Goal: Find specific page/section: Find specific page/section

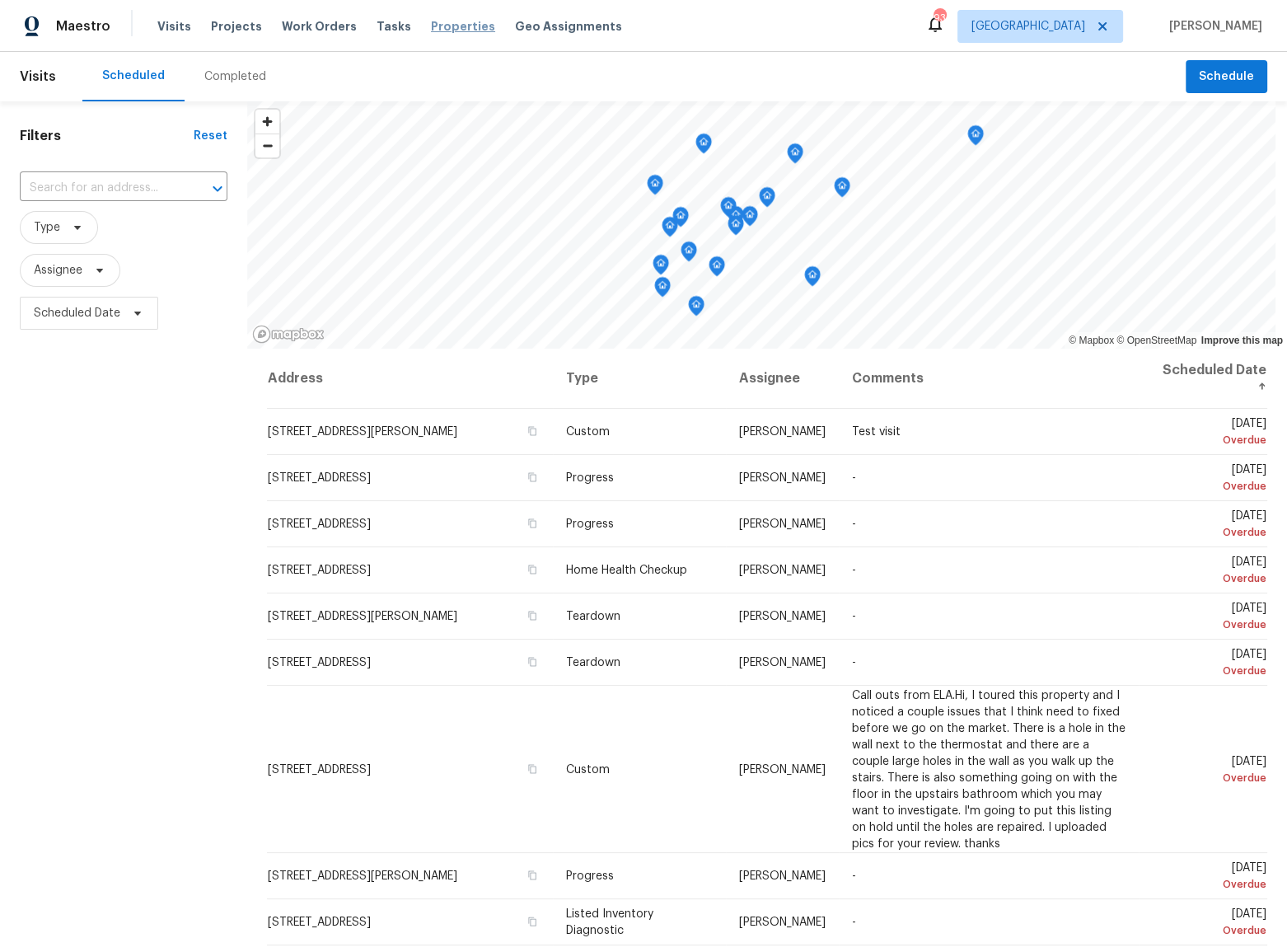
click at [431, 32] on span "Properties" at bounding box center [463, 26] width 65 height 17
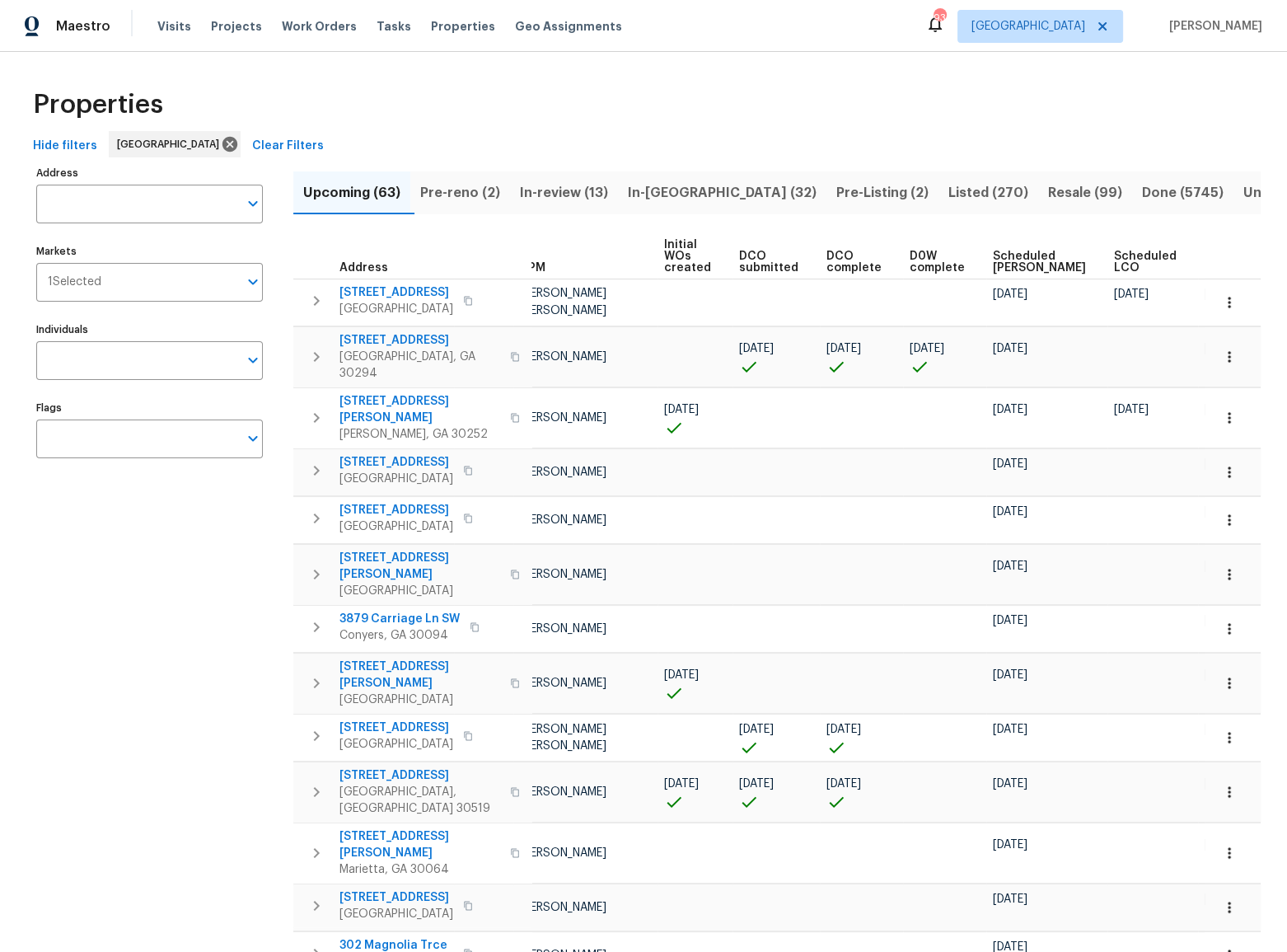
scroll to position [0, 91]
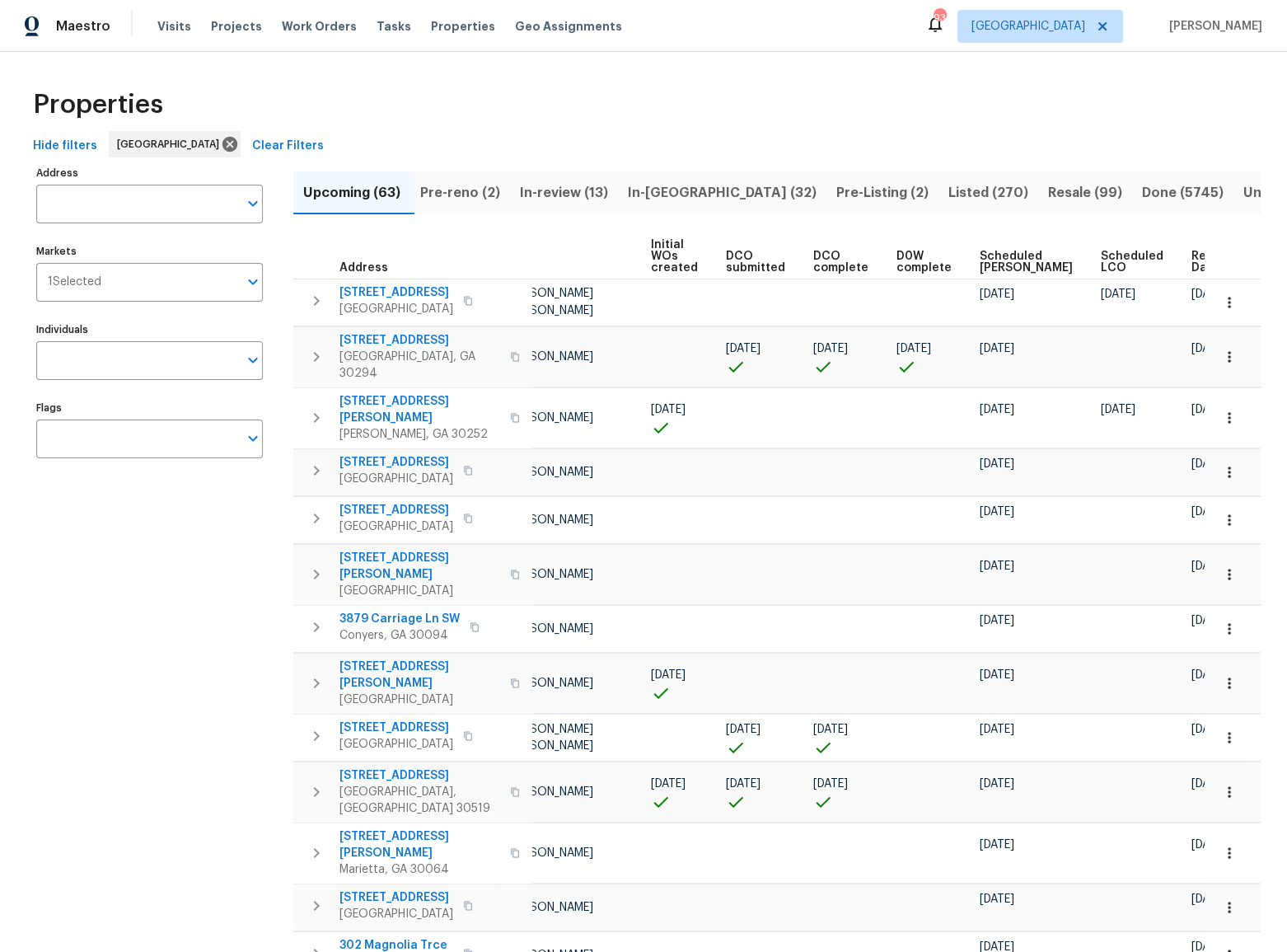
click at [649, 198] on span "In-[GEOGRAPHIC_DATA] (32)" at bounding box center [722, 193] width 189 height 23
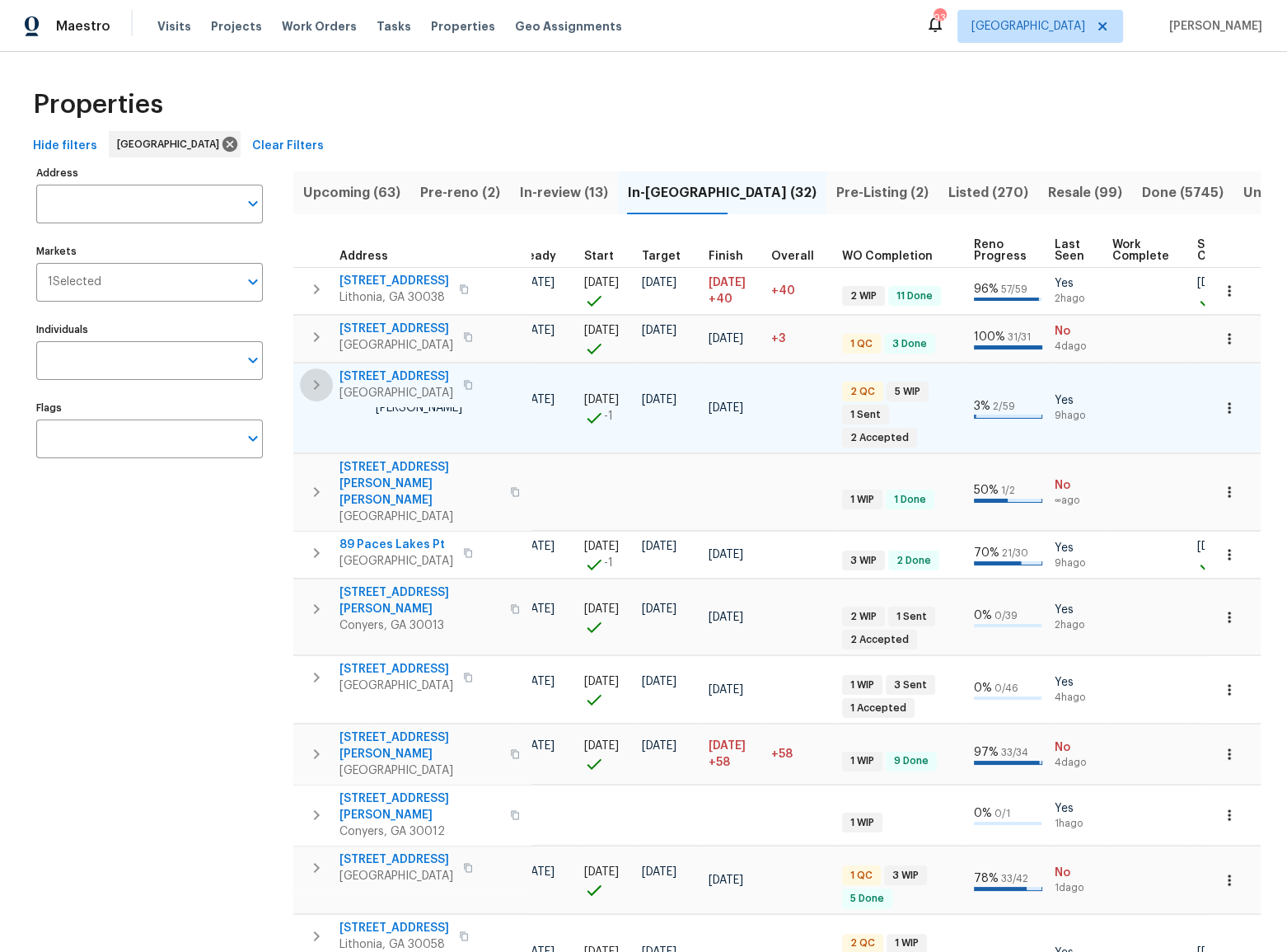
click at [322, 391] on icon "button" at bounding box center [316, 384] width 20 height 20
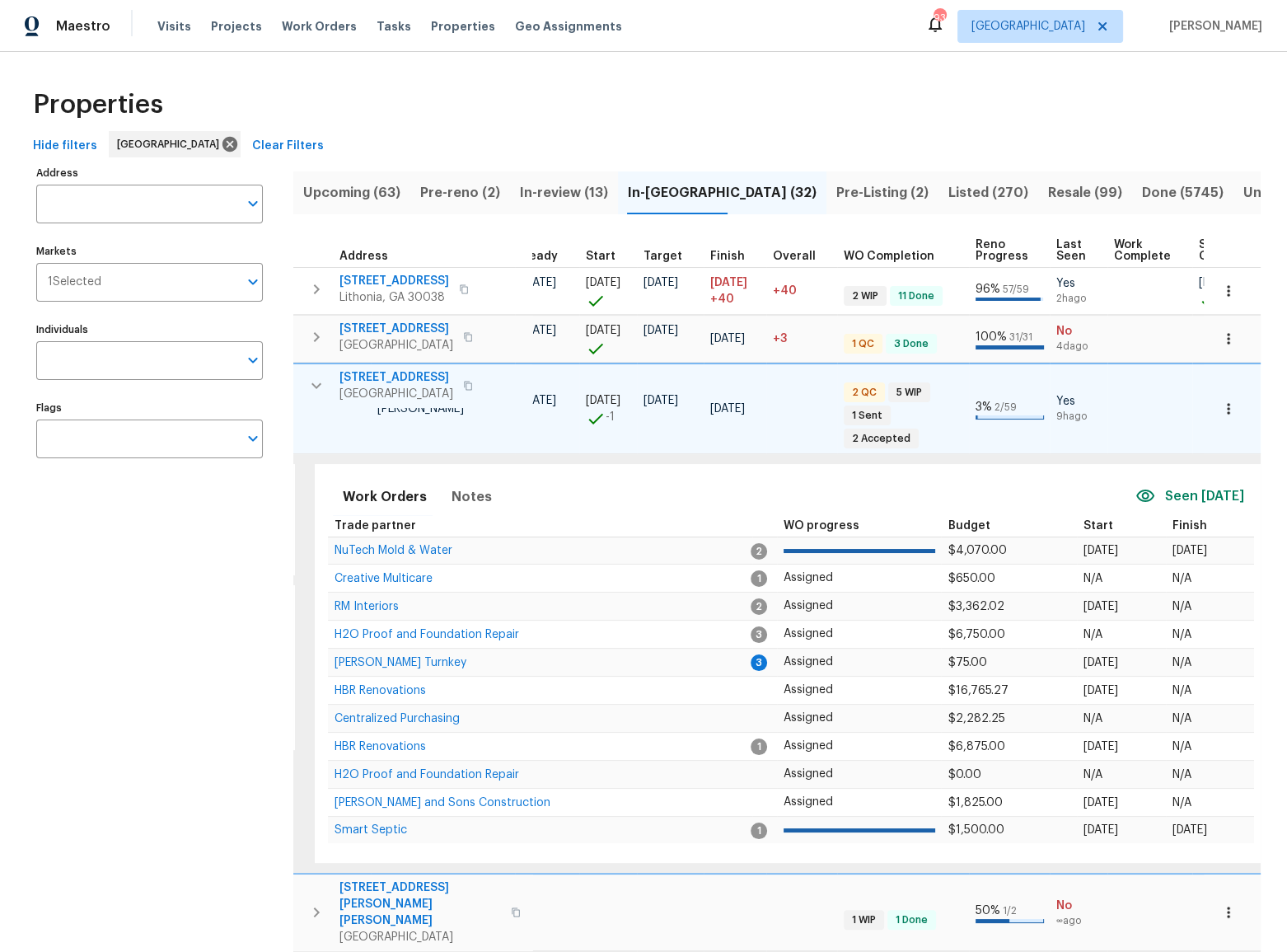
click at [322, 378] on icon "button" at bounding box center [316, 385] width 20 height 20
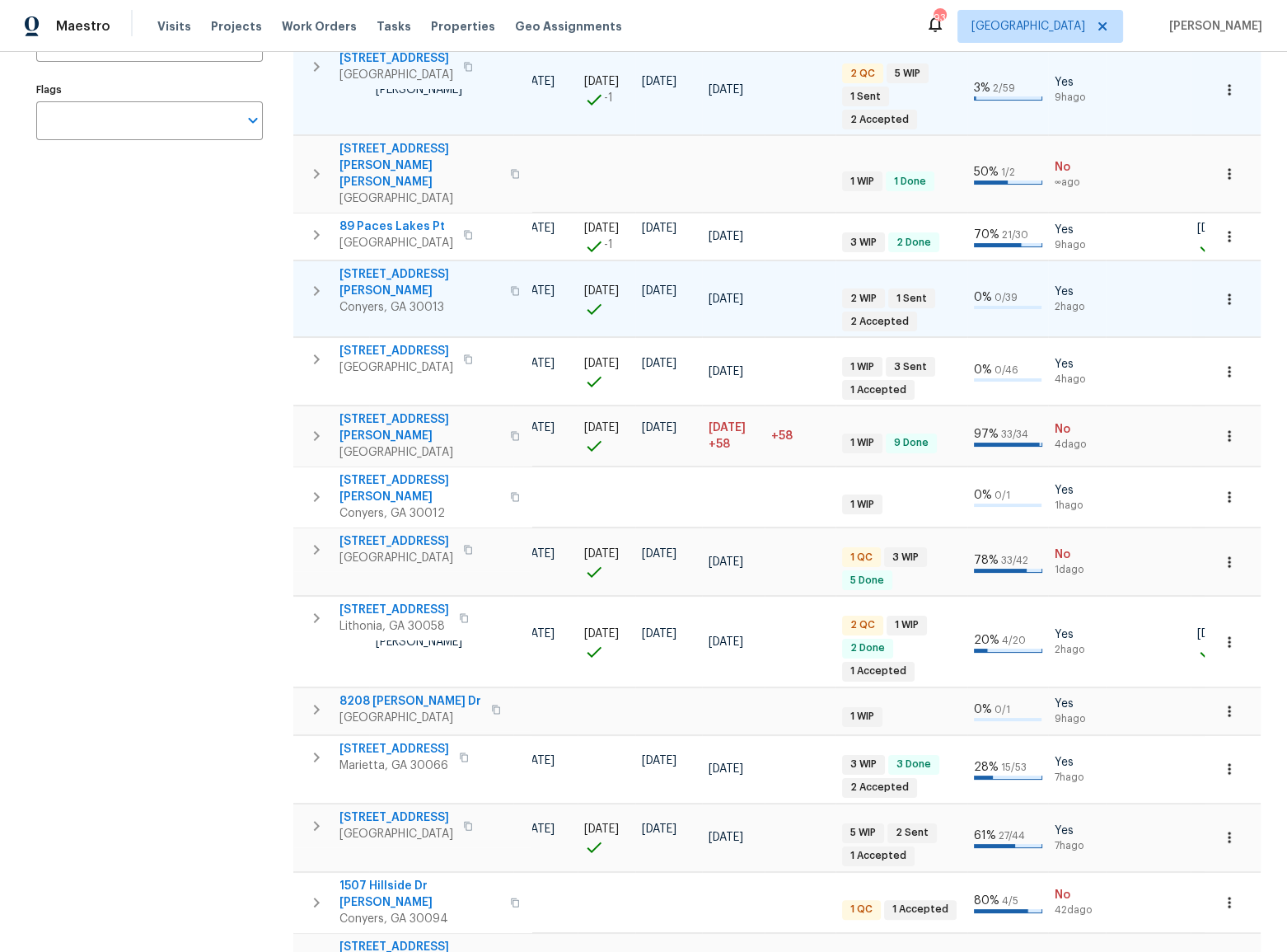
scroll to position [224, 0]
